Goal: Book appointment/travel/reservation

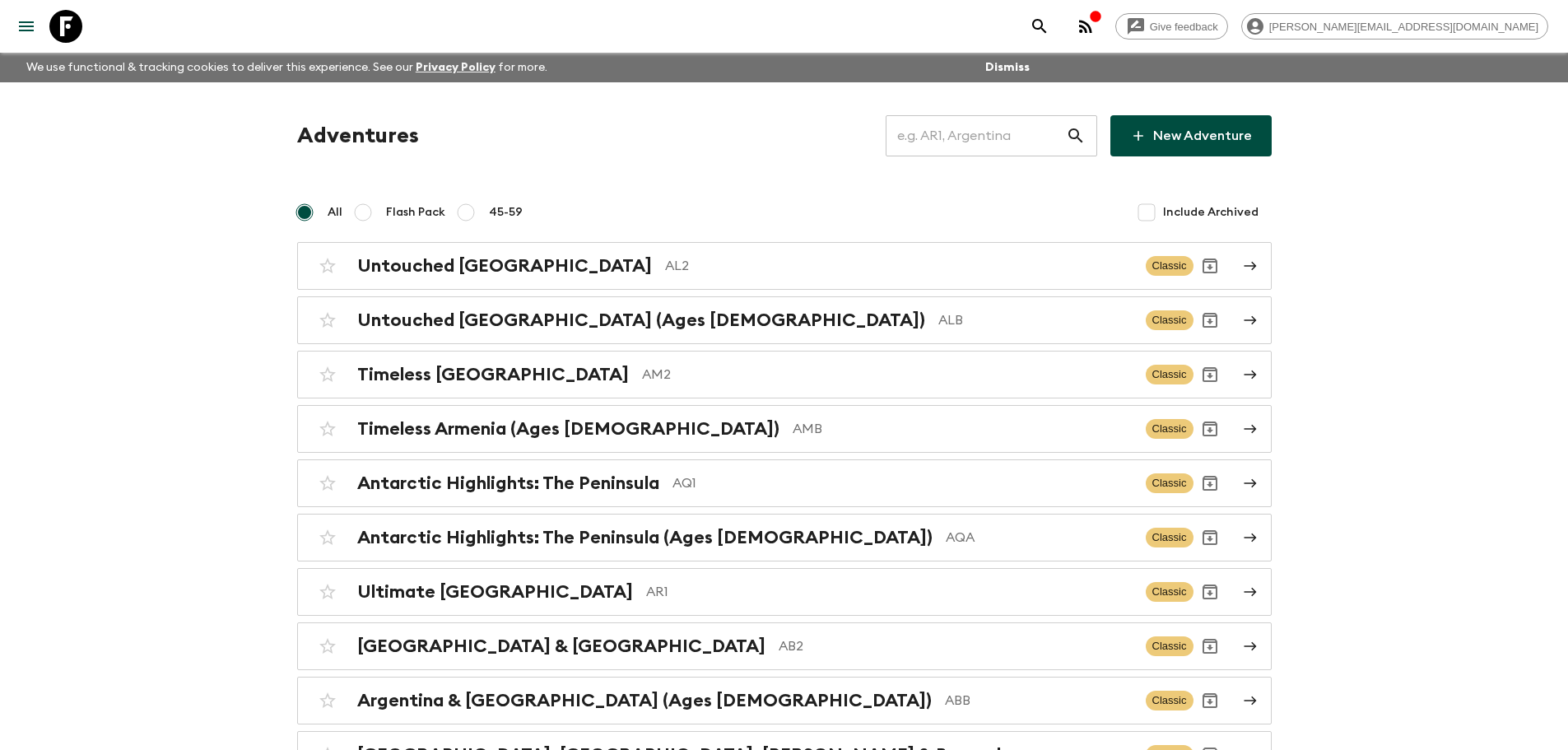
click at [1007, 149] on input "text" at bounding box center [976, 135] width 180 height 46
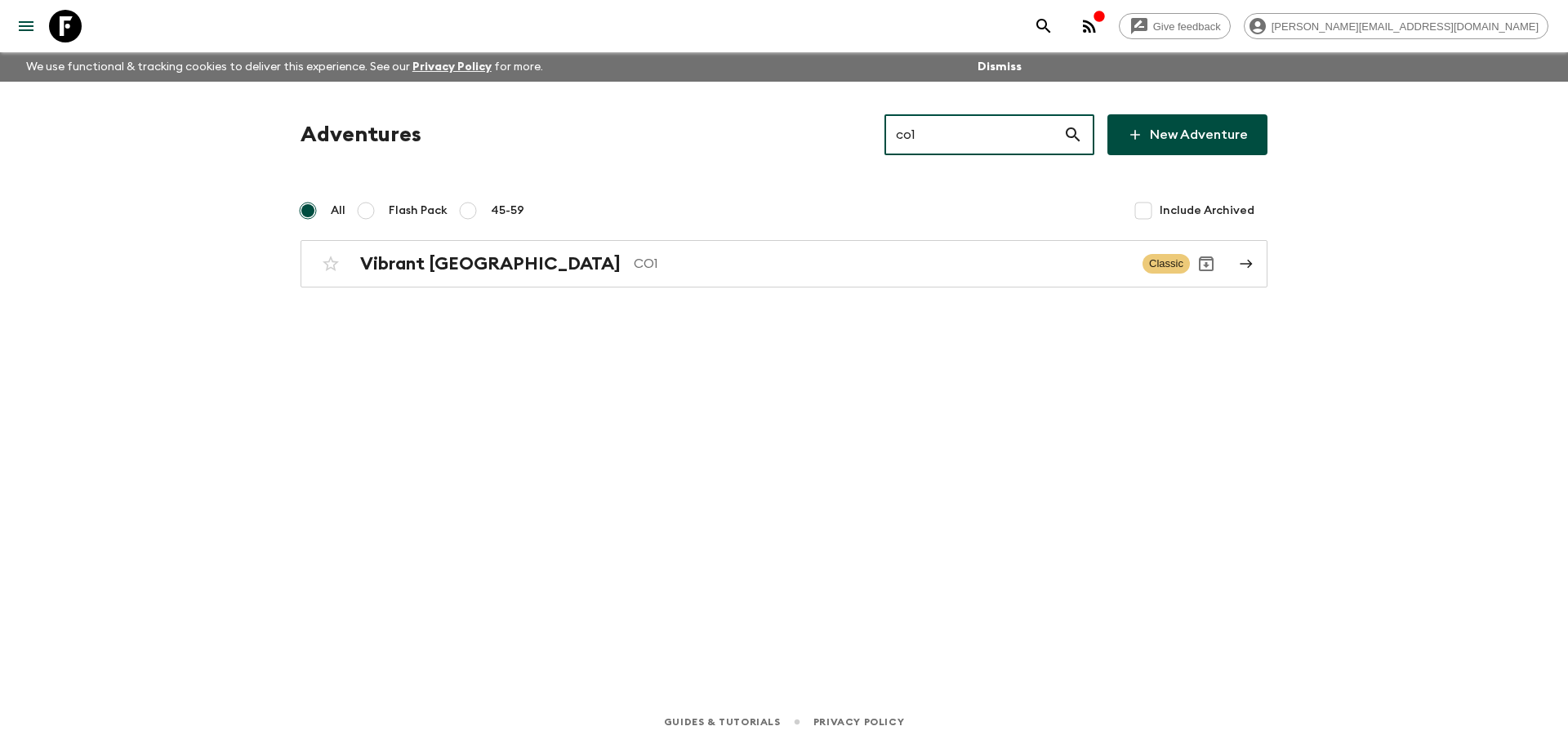
type input "co1"
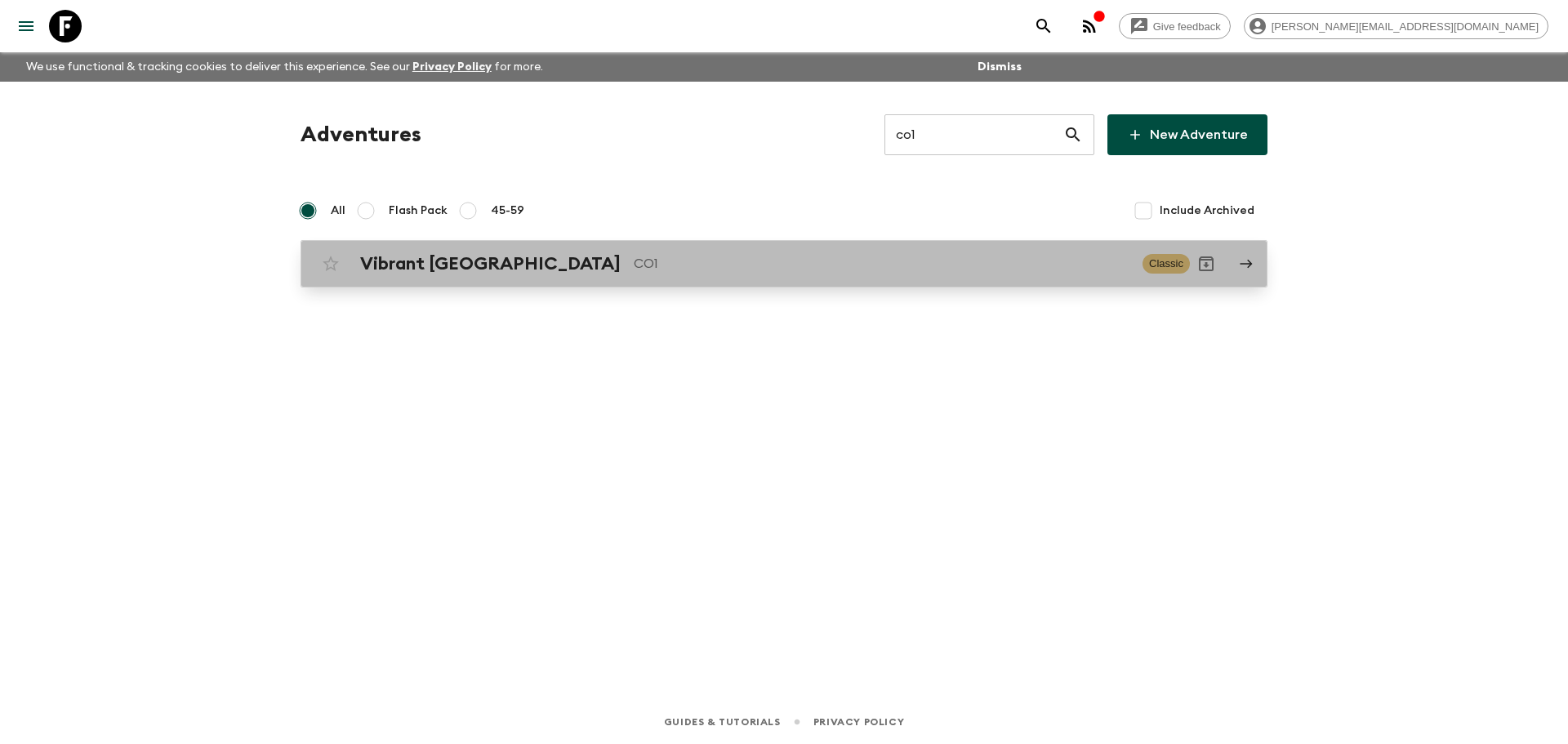
click at [661, 272] on p "CO1" at bounding box center [881, 263] width 496 height 20
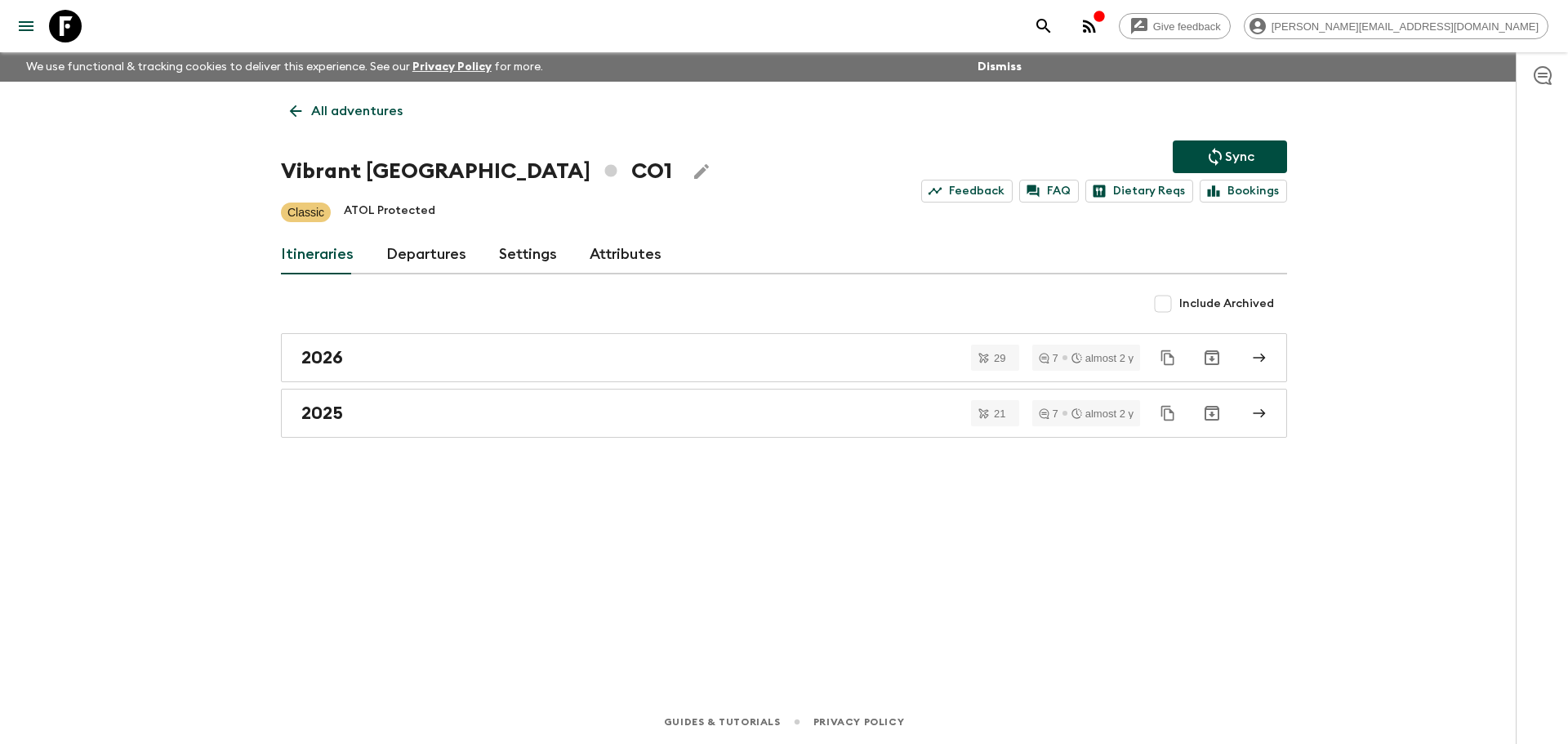
click at [423, 247] on link "Departures" at bounding box center [427, 255] width 80 height 39
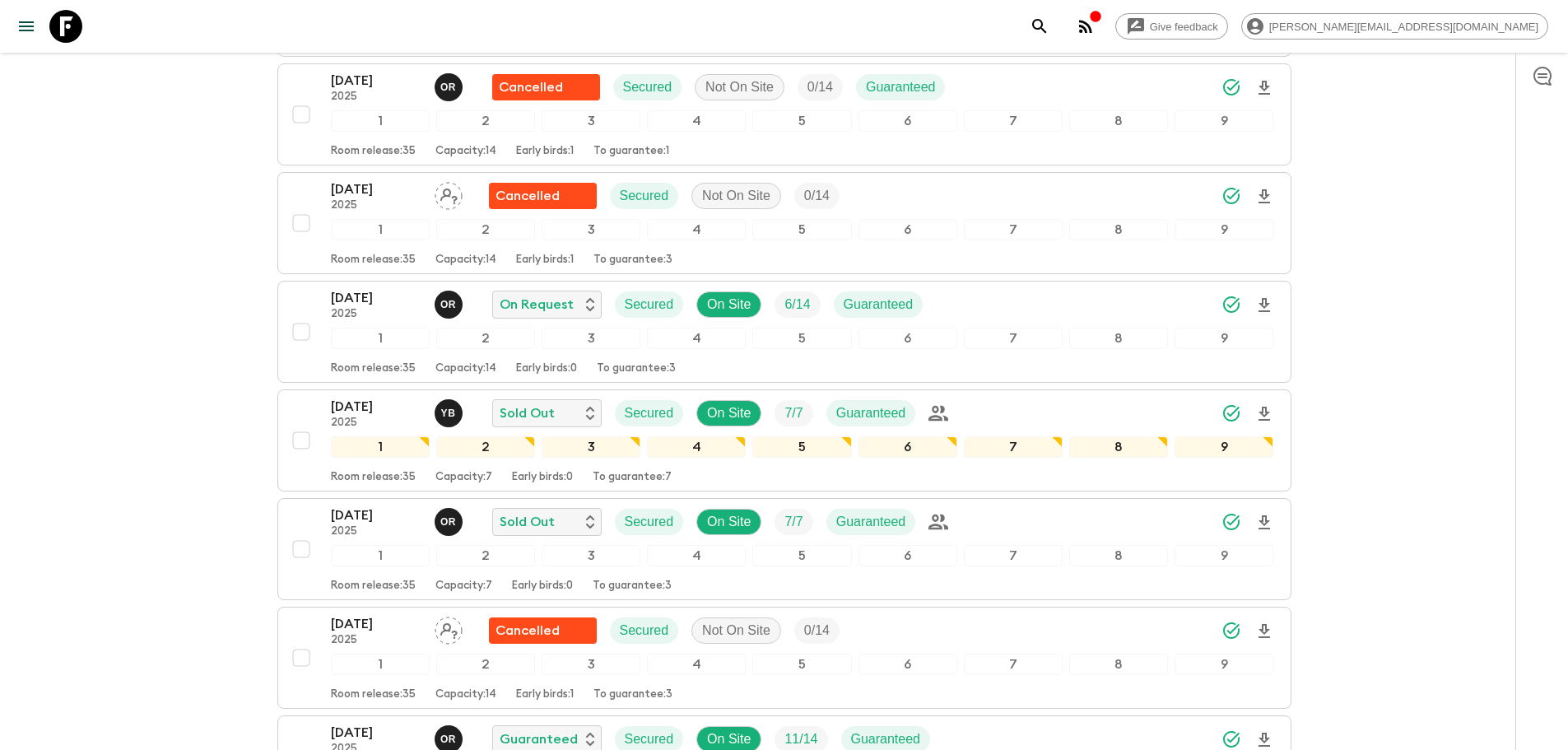
scroll to position [1108, 0]
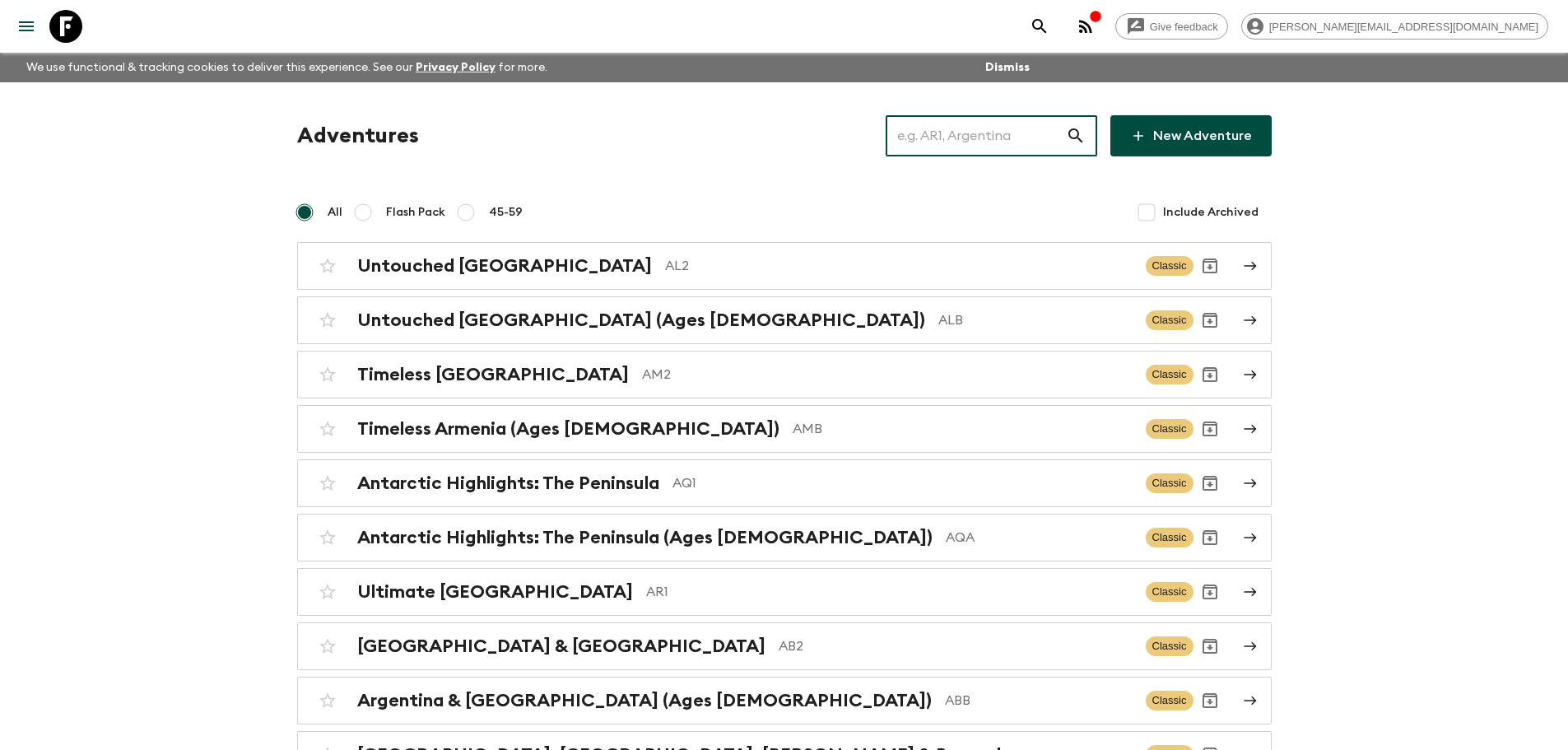
click at [987, 149] on input "text" at bounding box center [976, 135] width 180 height 46
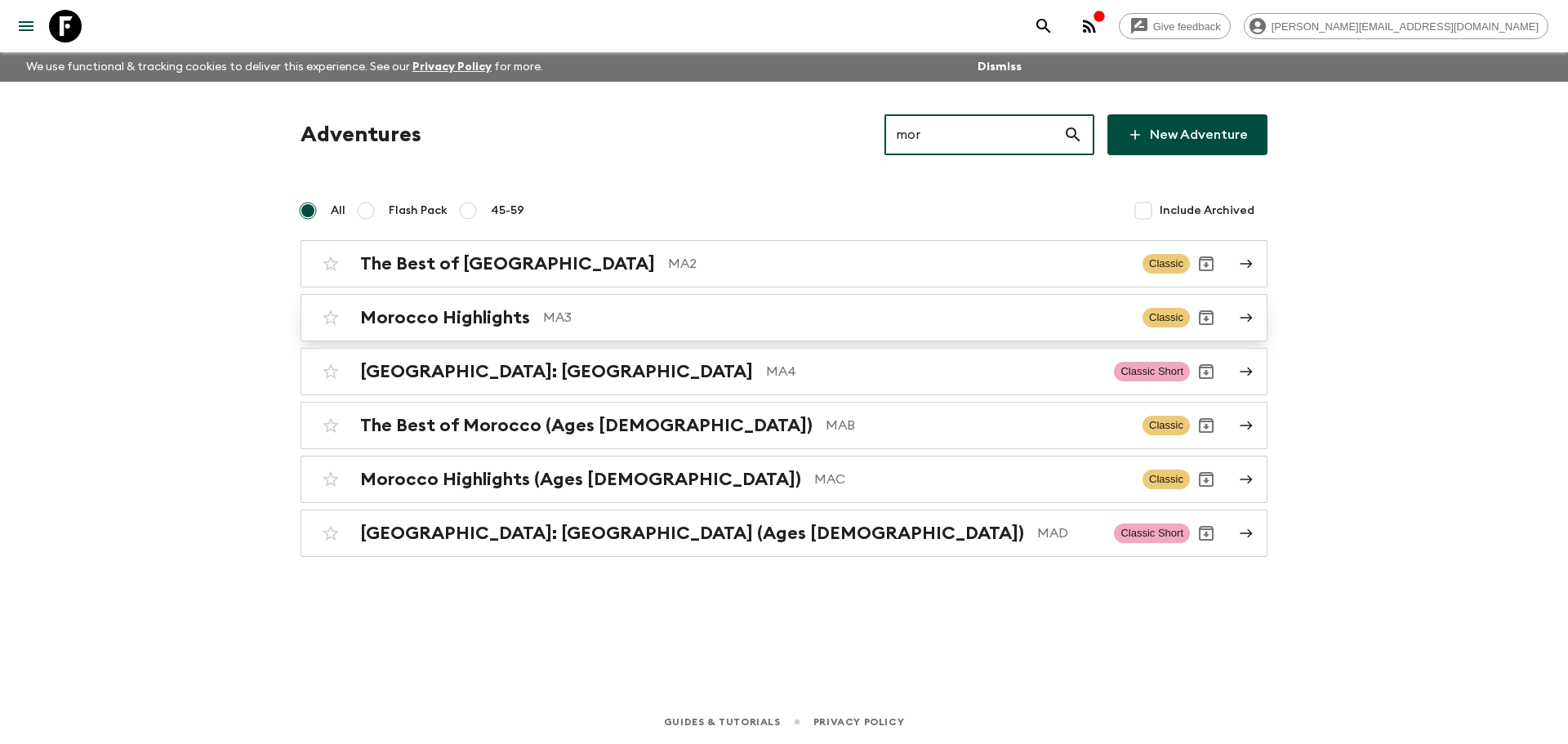
type input "mor"
click at [574, 309] on p "MA3" at bounding box center [836, 318] width 587 height 20
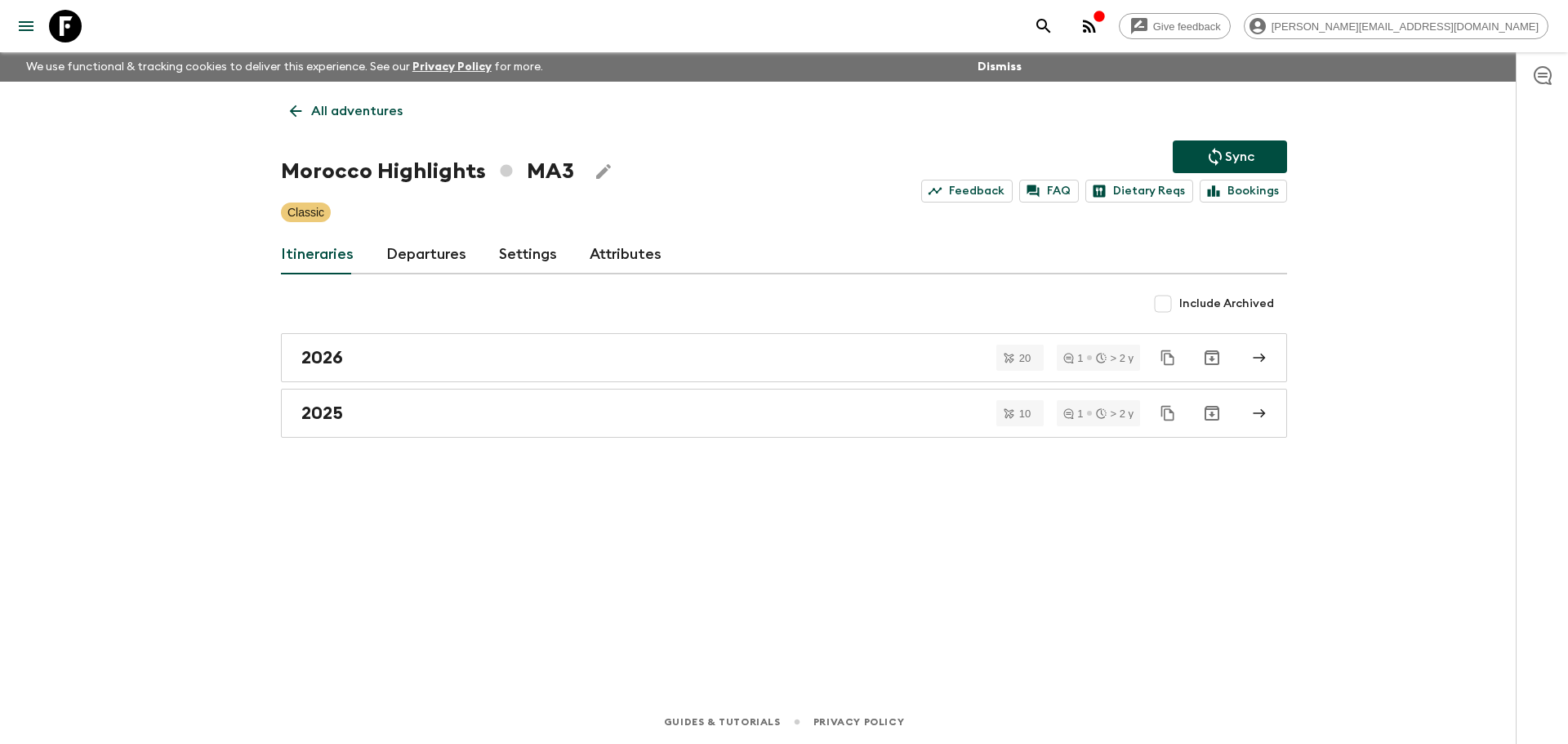
click at [395, 251] on link "Departures" at bounding box center [427, 255] width 80 height 39
